Goal: Navigation & Orientation: Understand site structure

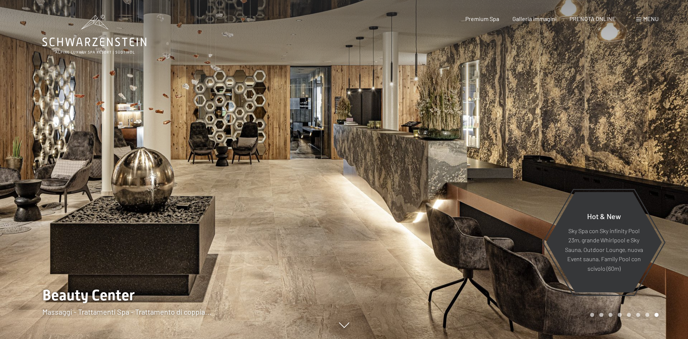
click at [453, 188] on div at bounding box center [516, 169] width 344 height 339
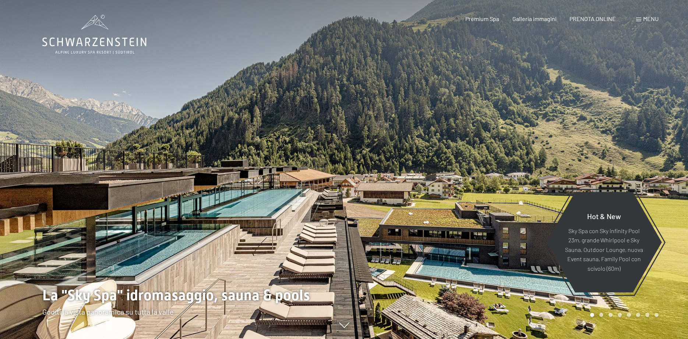
click at [454, 187] on div at bounding box center [516, 169] width 344 height 339
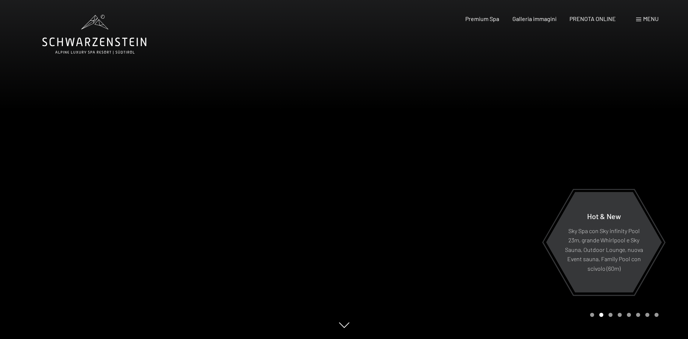
click at [454, 187] on div at bounding box center [516, 169] width 344 height 339
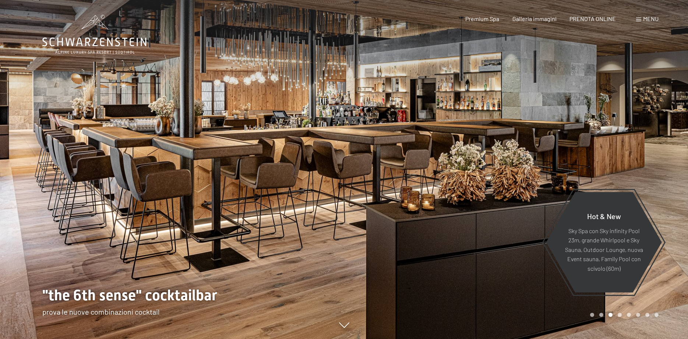
click at [454, 187] on div at bounding box center [516, 169] width 344 height 339
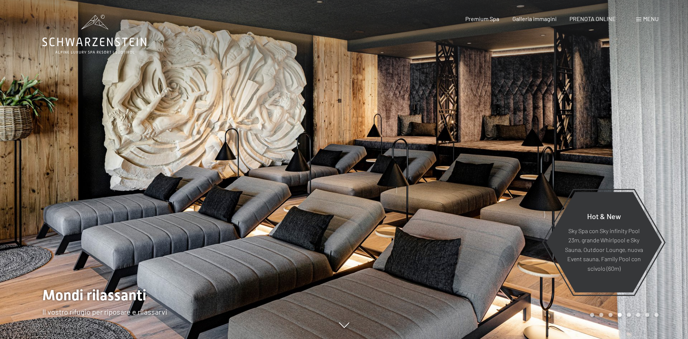
click at [454, 187] on div at bounding box center [516, 169] width 344 height 339
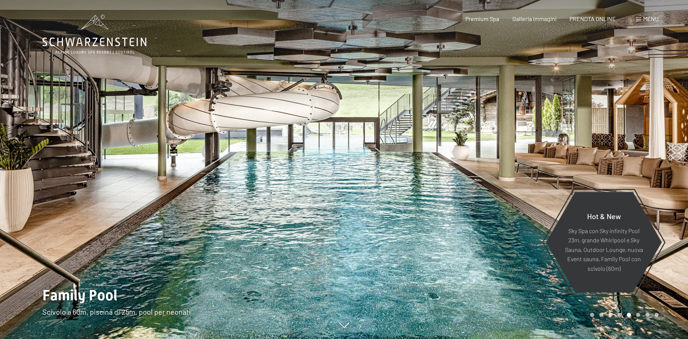
click at [454, 187] on div at bounding box center [516, 169] width 344 height 339
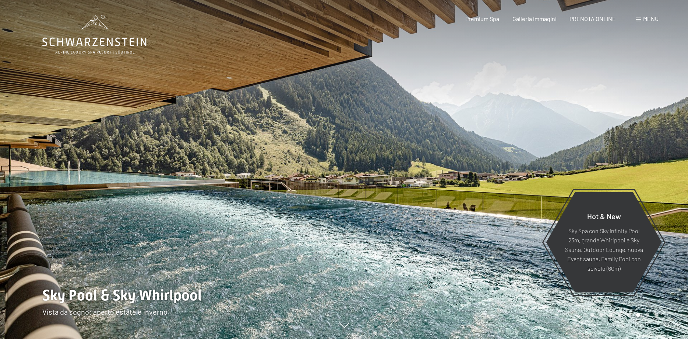
click at [454, 187] on div at bounding box center [516, 169] width 344 height 339
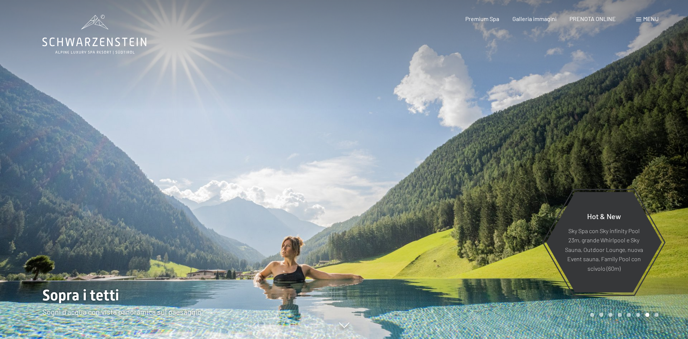
click at [454, 187] on div at bounding box center [516, 169] width 344 height 339
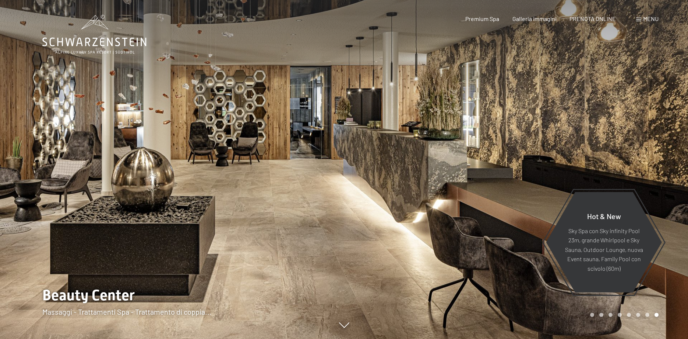
click at [454, 187] on div at bounding box center [516, 169] width 344 height 339
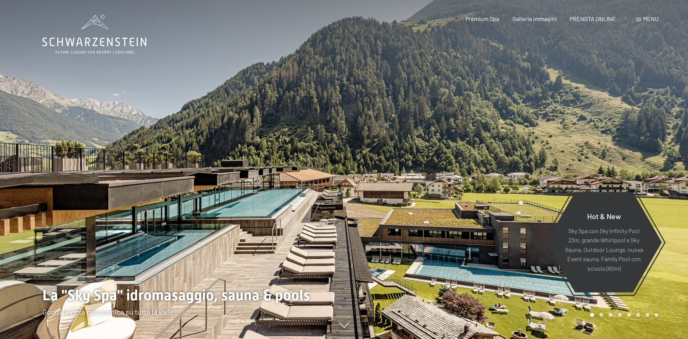
click at [454, 187] on div at bounding box center [516, 169] width 344 height 339
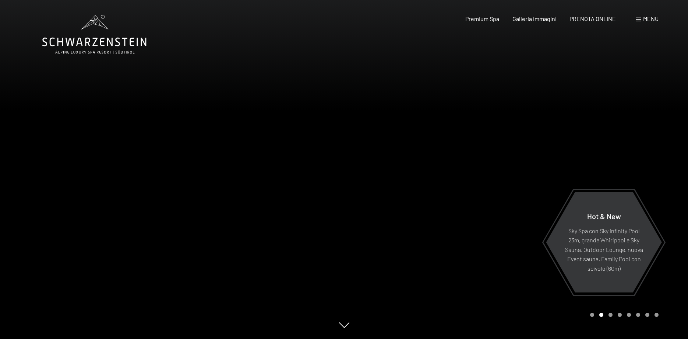
click at [454, 187] on div at bounding box center [516, 169] width 344 height 339
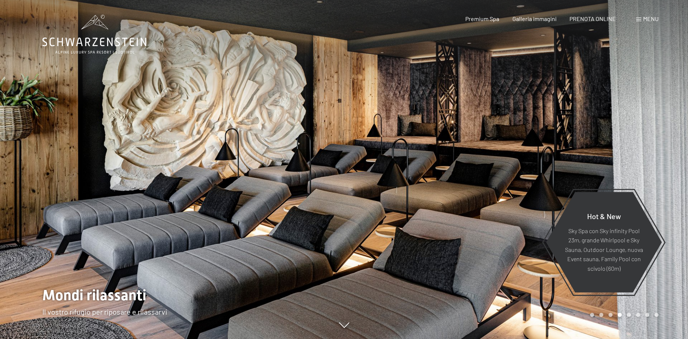
click at [454, 187] on div at bounding box center [516, 169] width 344 height 339
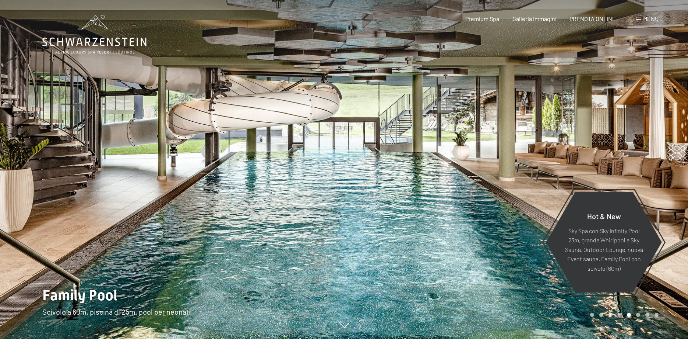
click at [455, 187] on div at bounding box center [516, 169] width 344 height 339
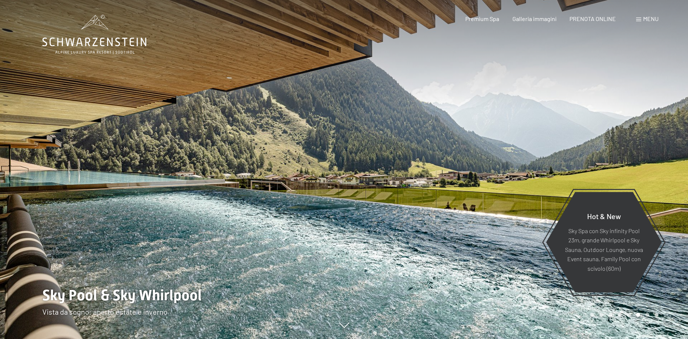
click at [455, 187] on div at bounding box center [516, 169] width 344 height 339
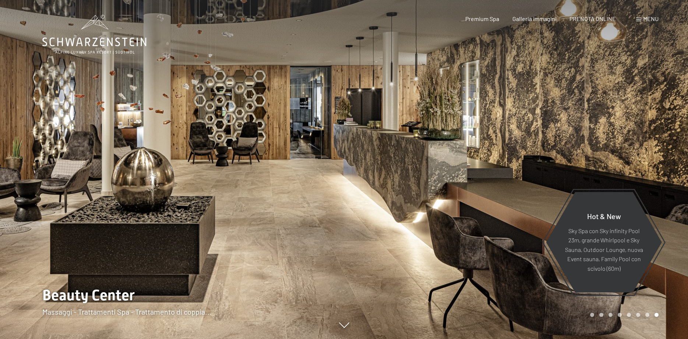
click at [455, 187] on div at bounding box center [516, 169] width 344 height 339
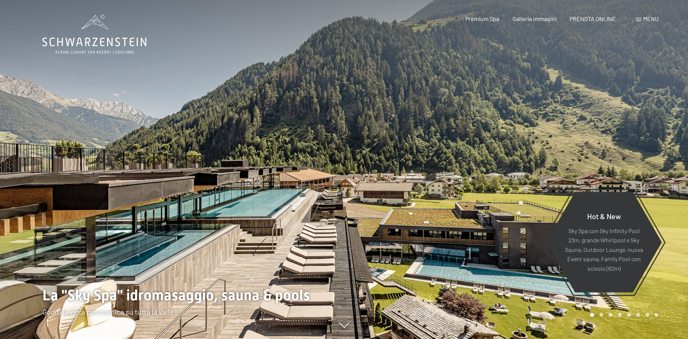
click at [455, 187] on div at bounding box center [516, 169] width 344 height 339
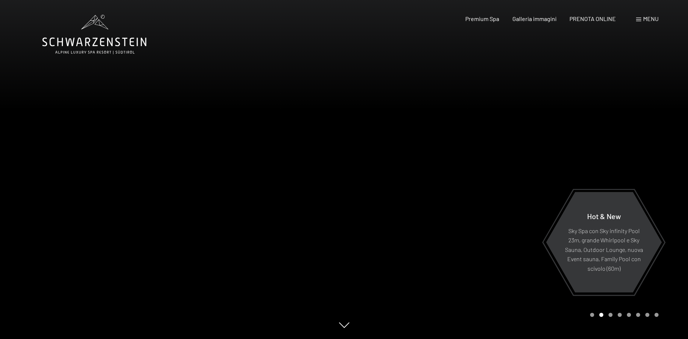
click at [455, 187] on div at bounding box center [516, 169] width 344 height 339
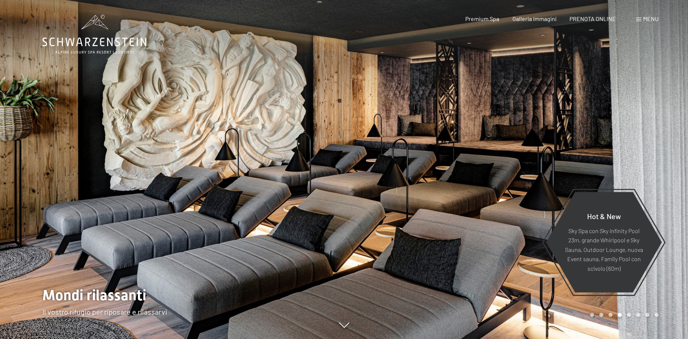
click at [456, 187] on div at bounding box center [516, 169] width 344 height 339
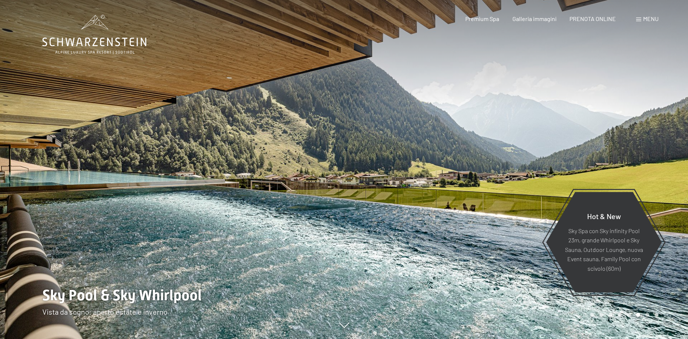
click at [456, 187] on div at bounding box center [516, 169] width 344 height 339
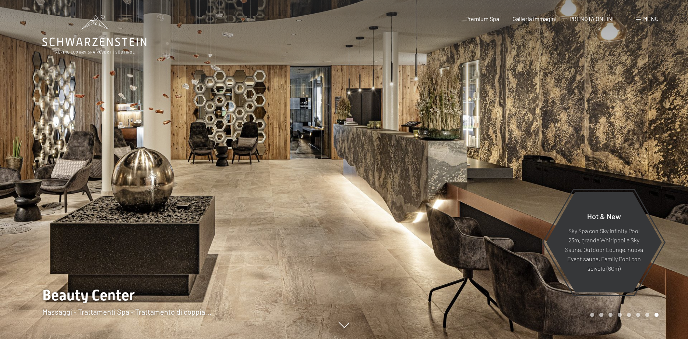
click at [456, 187] on div at bounding box center [516, 169] width 344 height 339
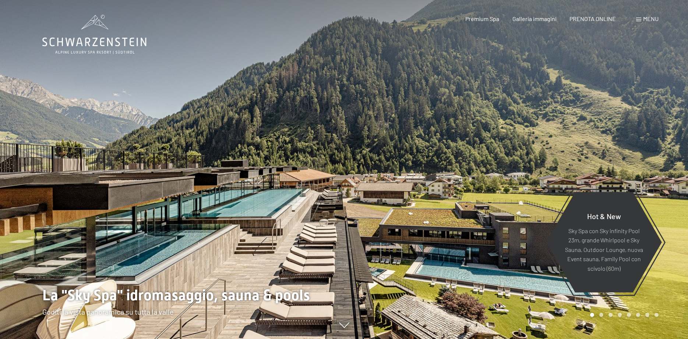
click at [456, 187] on div at bounding box center [516, 169] width 344 height 339
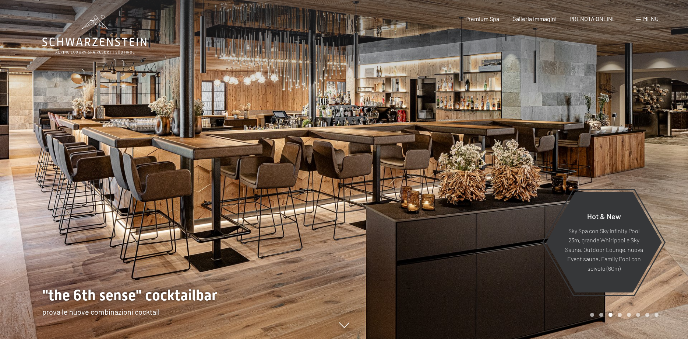
click at [555, 172] on div at bounding box center [516, 169] width 344 height 339
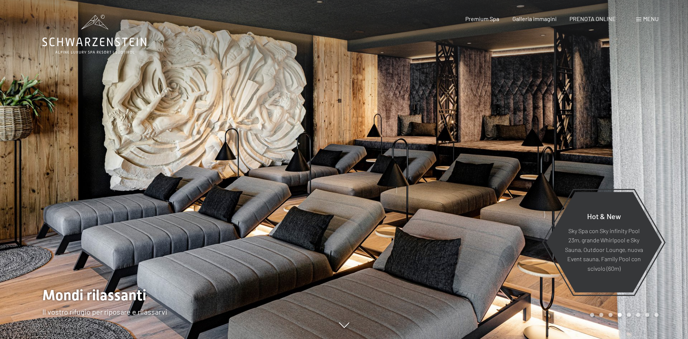
click at [540, 190] on div at bounding box center [516, 169] width 344 height 339
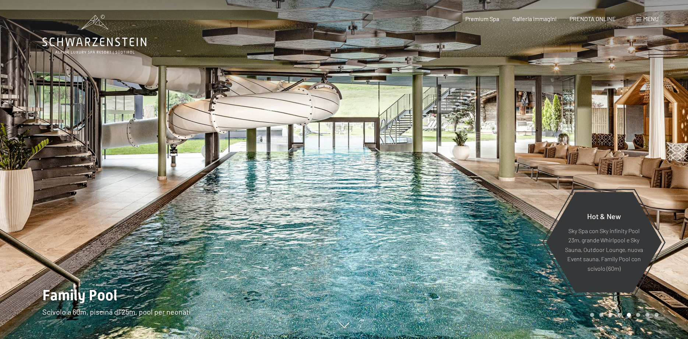
click at [550, 173] on div at bounding box center [516, 169] width 344 height 339
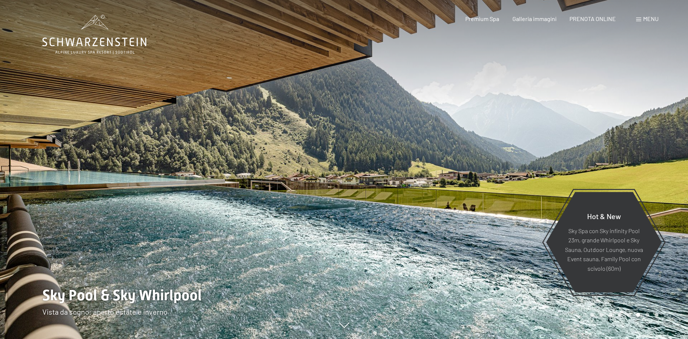
click at [551, 174] on div at bounding box center [516, 169] width 344 height 339
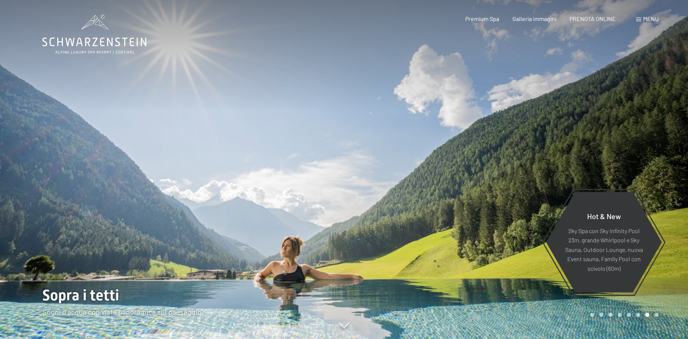
click at [551, 174] on div at bounding box center [516, 169] width 344 height 339
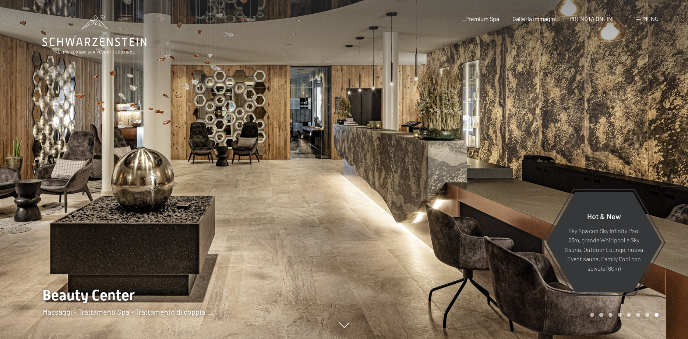
click at [495, 157] on div at bounding box center [516, 169] width 344 height 339
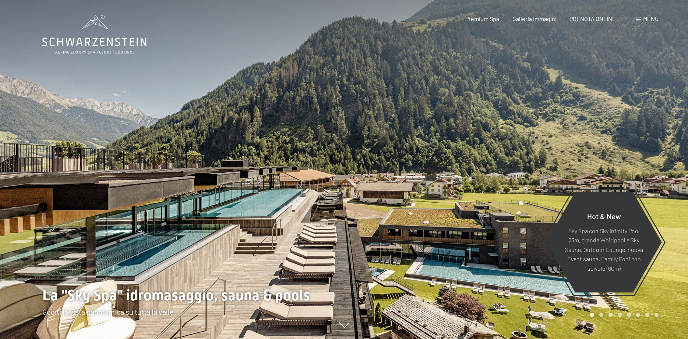
click at [520, 154] on div at bounding box center [516, 169] width 344 height 339
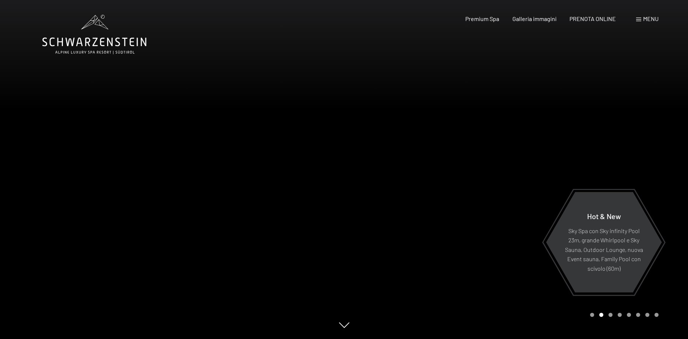
click at [520, 154] on div at bounding box center [516, 169] width 344 height 339
